Goal: Information Seeking & Learning: Learn about a topic

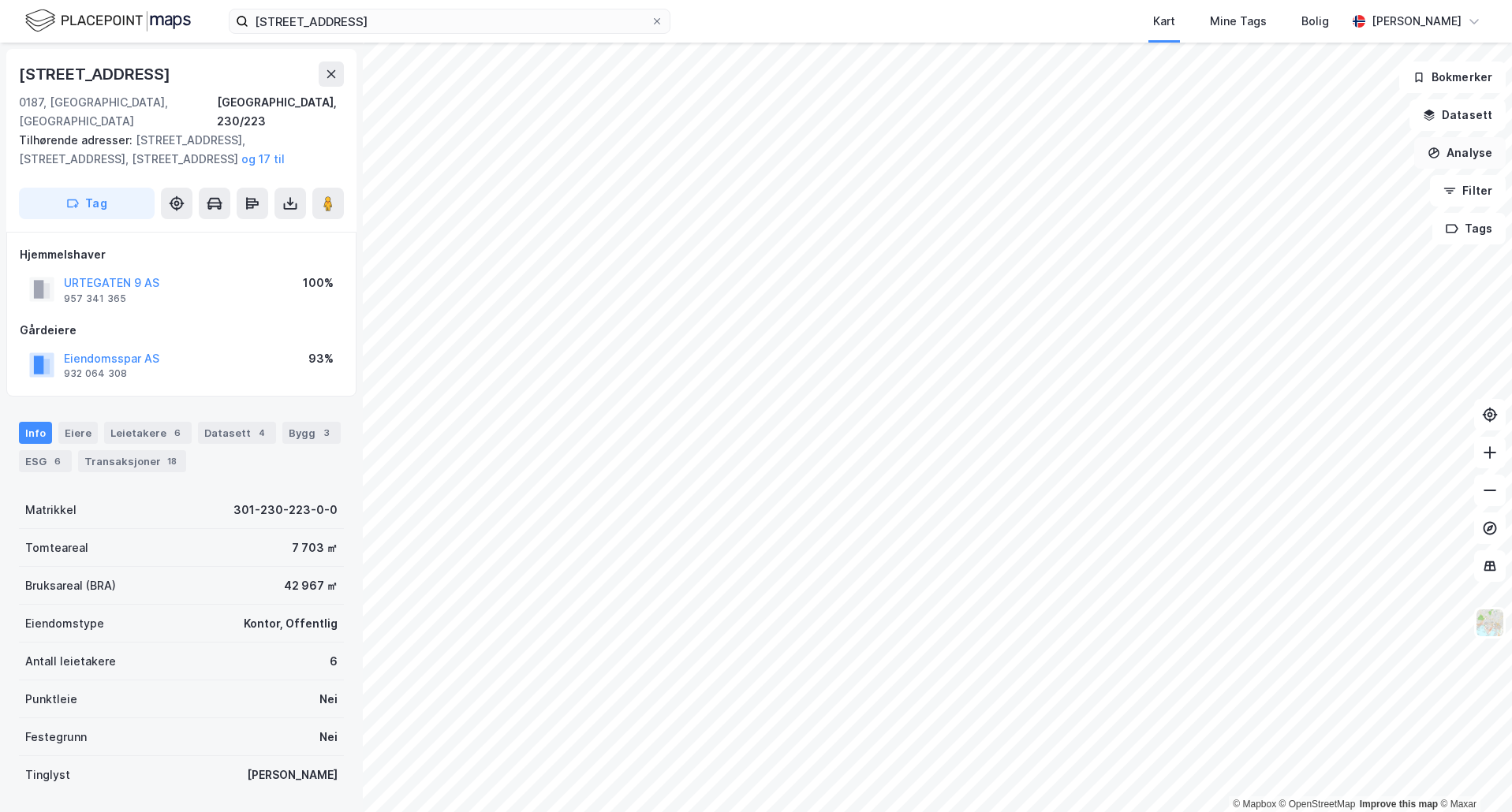
click at [1461, 145] on button "Analyse" at bounding box center [1460, 153] width 92 height 31
click at [1323, 280] on div "Reisetidsanalyse" at bounding box center [1323, 284] width 138 height 14
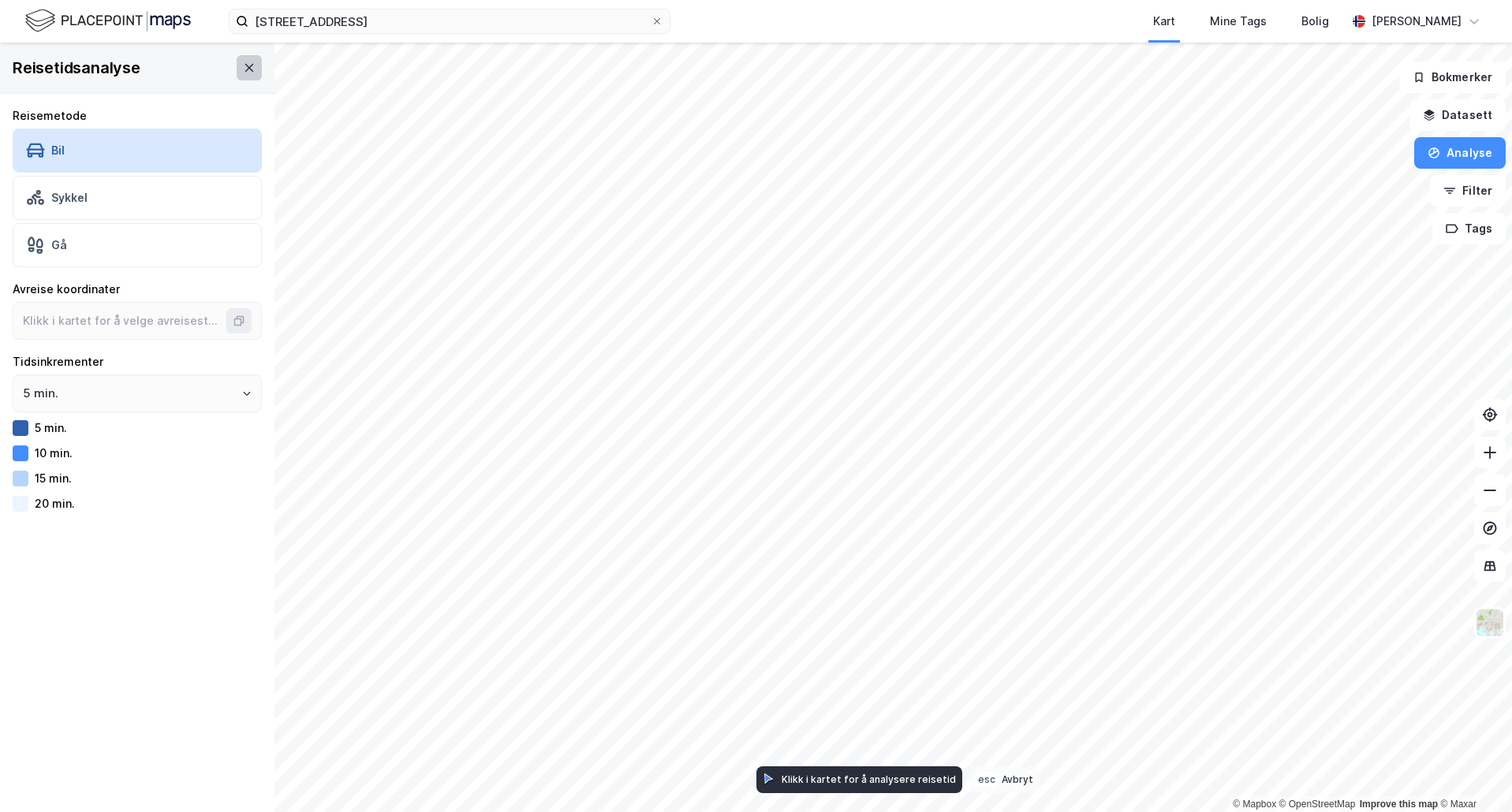
click at [236, 71] on button at bounding box center [249, 68] width 25 height 25
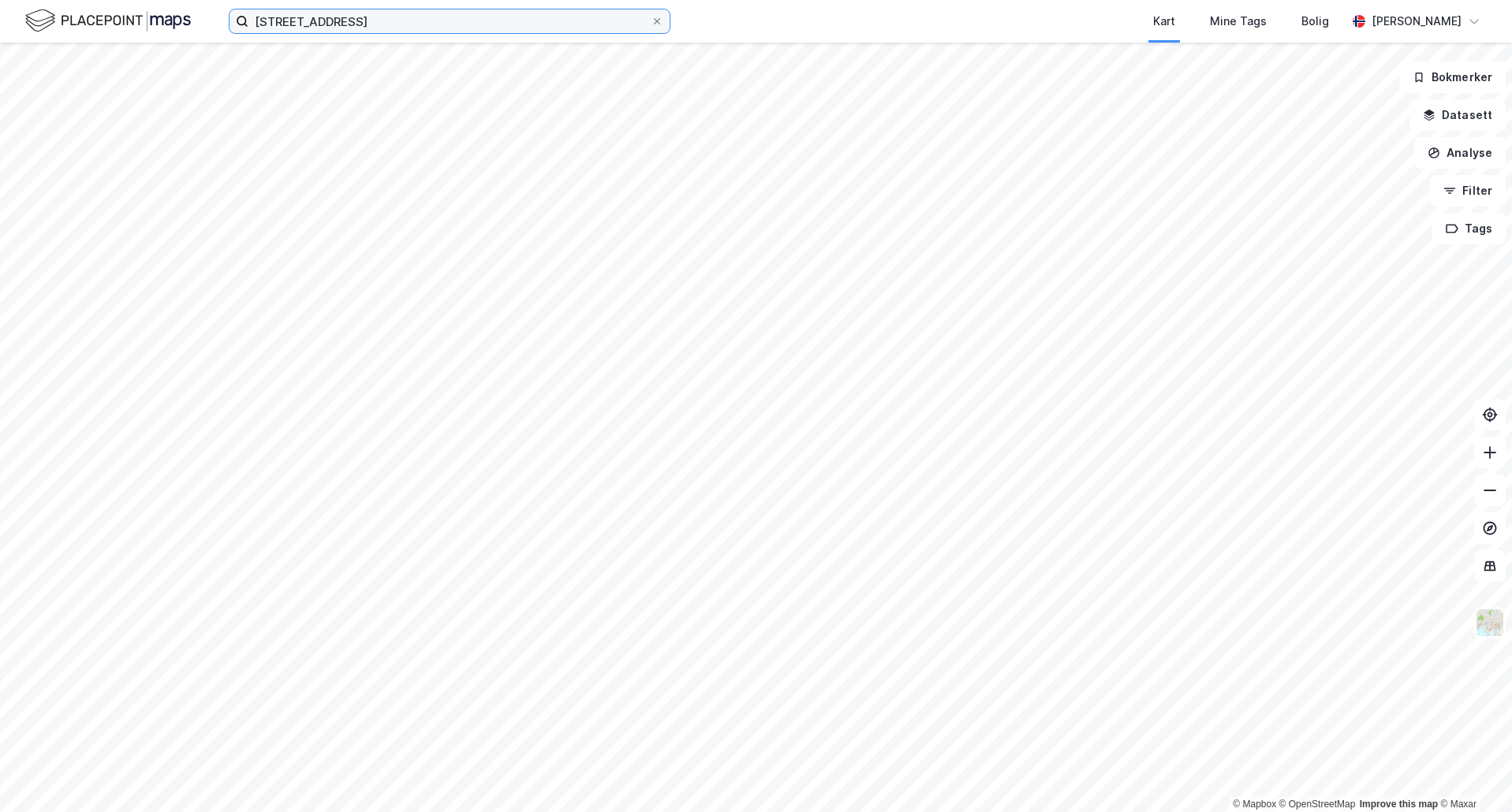
click at [504, 28] on input "[STREET_ADDRESS]" at bounding box center [450, 21] width 402 height 23
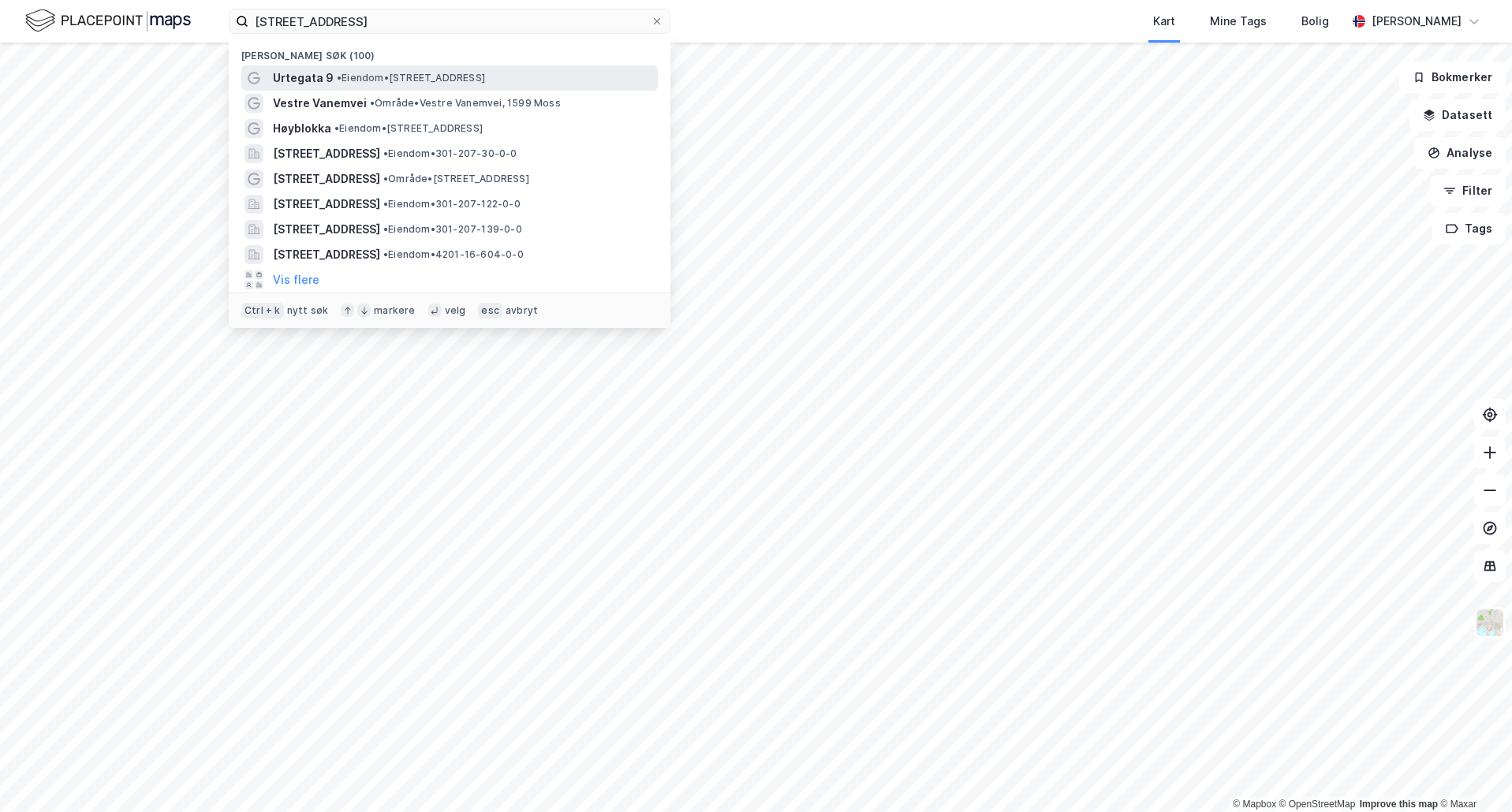
click at [479, 85] on div "Urtegata 9 • Eiendom • [STREET_ADDRESS]" at bounding box center [464, 77] width 382 height 19
